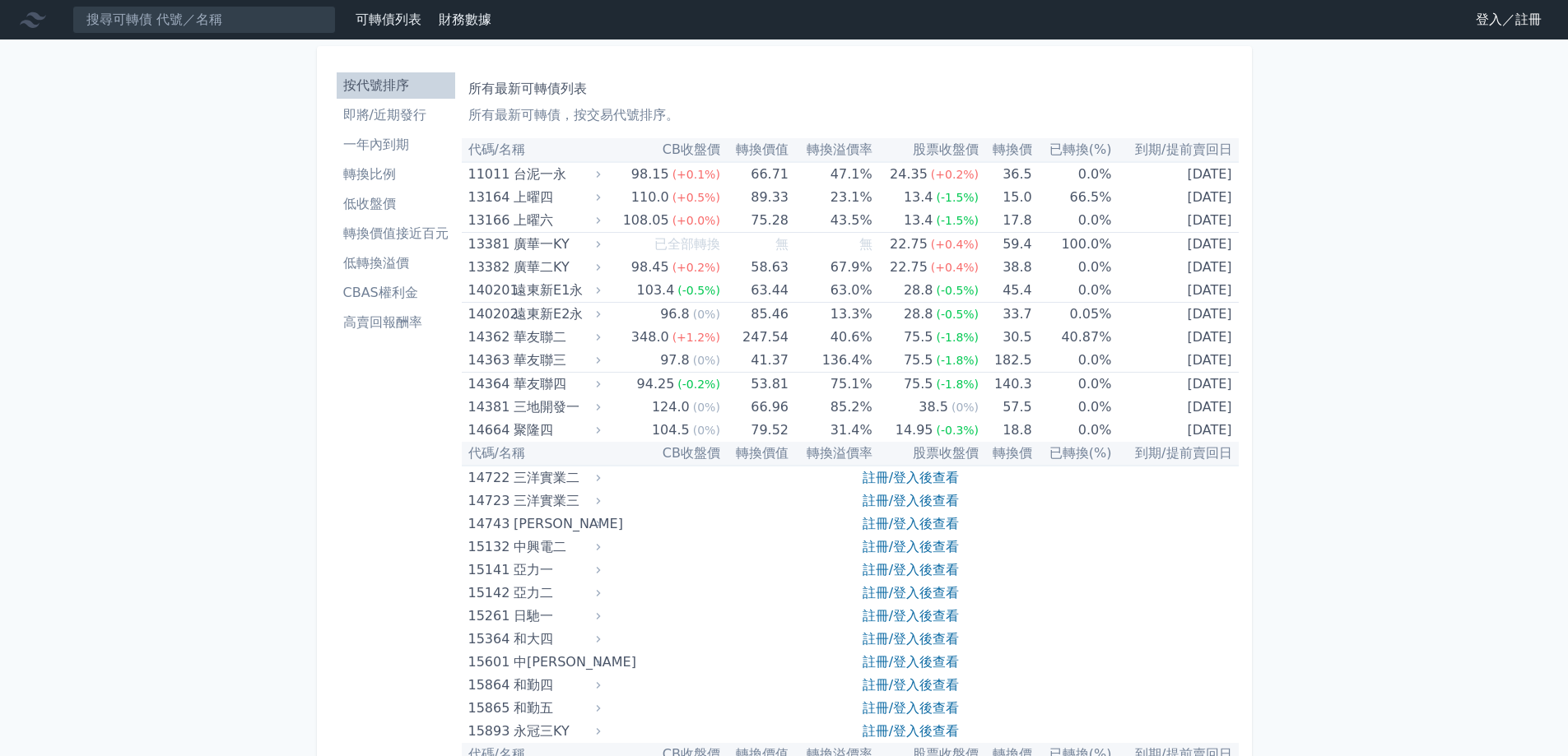
click at [404, 117] on li "即將/近期發行" at bounding box center [396, 115] width 119 height 20
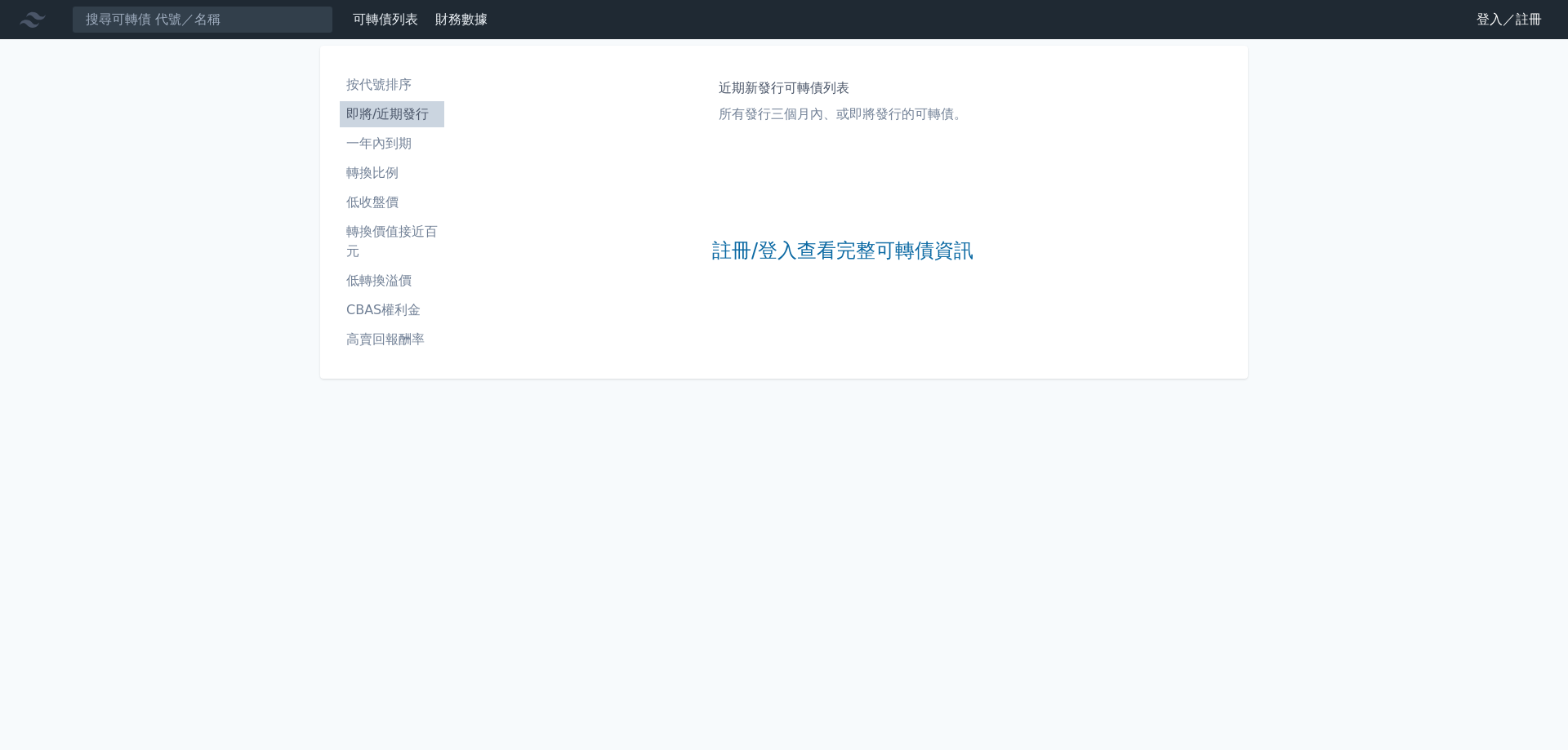
click at [365, 139] on li "一年內到期" at bounding box center [392, 143] width 104 height 19
click at [367, 172] on li "轉換比例" at bounding box center [392, 173] width 104 height 19
